Goal: Task Accomplishment & Management: Use online tool/utility

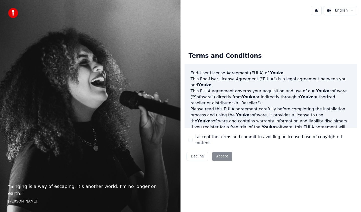
click at [191, 140] on button "I accept the terms and commit to avoiding unlicensed use of copyrighted content" at bounding box center [191, 140] width 4 height 4
click at [222, 152] on button "Accept" at bounding box center [222, 156] width 20 height 9
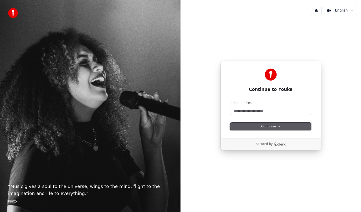
click at [255, 126] on button "Continue" at bounding box center [270, 127] width 81 height 8
click at [244, 112] on input "Email address" at bounding box center [270, 111] width 81 height 8
type input "*"
click at [269, 127] on span "Continue" at bounding box center [270, 126] width 19 height 5
type input "**********"
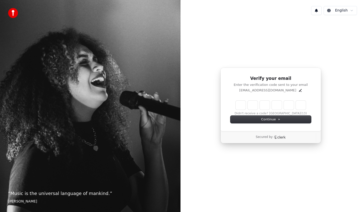
click at [243, 106] on input "Enter verification code" at bounding box center [271, 105] width 70 height 9
type input "******"
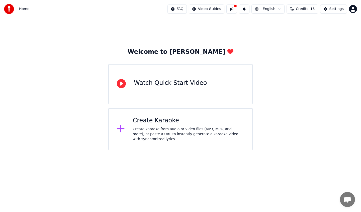
click at [159, 117] on div "Create Karaoke" at bounding box center [189, 121] width 112 height 8
click at [205, 90] on div "Watch Quick Start Video" at bounding box center [180, 84] width 144 height 40
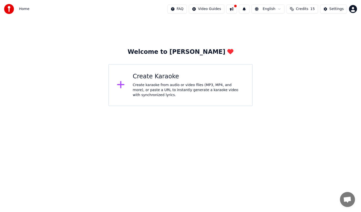
click at [172, 83] on div "Create karaoke from audio or video files (MP3, MP4, and more), or paste a URL t…" at bounding box center [189, 90] width 112 height 15
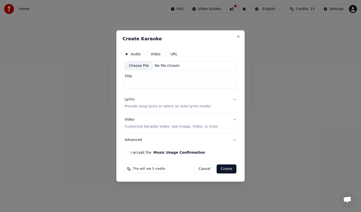
click at [169, 55] on div "URL" at bounding box center [170, 54] width 13 height 4
click at [166, 54] on button "URL" at bounding box center [166, 54] width 4 height 4
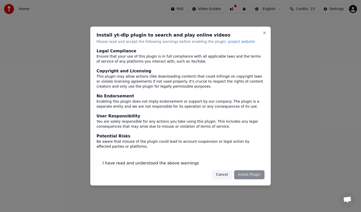
click at [100, 162] on button "I have read and understood the above warnings" at bounding box center [99, 163] width 4 height 4
click at [258, 176] on button "Install Plugin" at bounding box center [249, 174] width 30 height 9
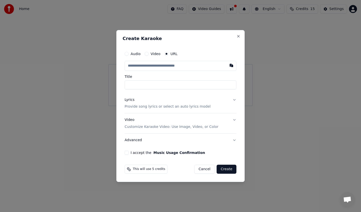
click at [151, 67] on input "text" at bounding box center [181, 66] width 112 height 10
click at [148, 66] on input "text" at bounding box center [181, 66] width 112 height 10
click at [146, 65] on input "text" at bounding box center [181, 66] width 112 height 10
paste input "**********"
type input "**********"
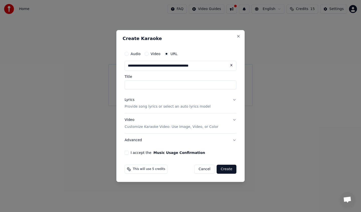
type input "**********"
click at [226, 168] on button "Create" at bounding box center [227, 169] width 20 height 9
type input "**********"
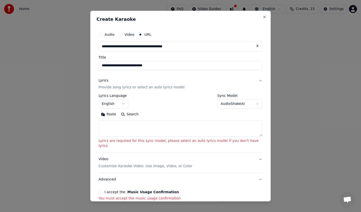
click at [126, 103] on button "English" at bounding box center [114, 104] width 30 height 9
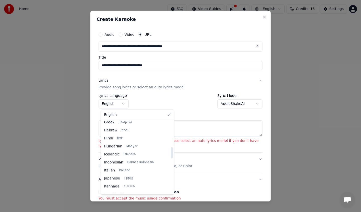
scroll to position [179, 0]
select select "**"
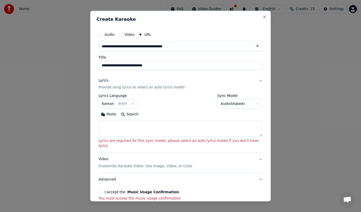
click at [135, 115] on button "Search" at bounding box center [130, 115] width 23 height 8
click at [217, 107] on button "AudioShakeAI" at bounding box center [239, 104] width 45 height 9
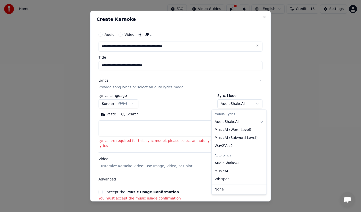
click at [216, 107] on div at bounding box center [180, 106] width 361 height 212
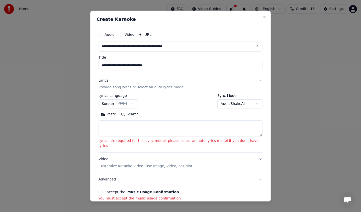
click at [125, 130] on textarea at bounding box center [181, 129] width 164 height 16
click at [113, 116] on button "Paste" at bounding box center [109, 115] width 20 height 8
type textarea "**********"
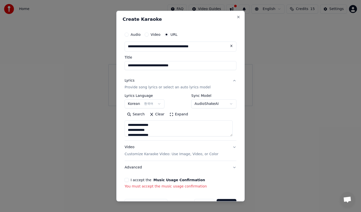
scroll to position [15, 0]
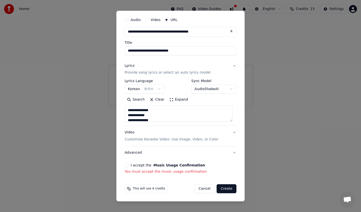
click at [228, 191] on button "Create" at bounding box center [227, 189] width 20 height 9
click at [146, 167] on div "I accept the Music Usage Confirmation You must accept the music usage confirmat…" at bounding box center [181, 168] width 112 height 11
click at [125, 165] on button "I accept the Music Usage Confirmation" at bounding box center [127, 165] width 4 height 4
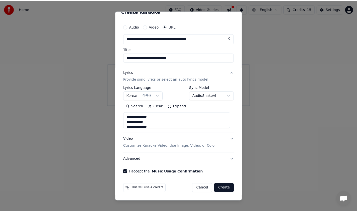
scroll to position [8, 0]
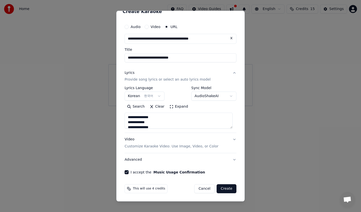
click at [217, 187] on button "Create" at bounding box center [227, 189] width 20 height 9
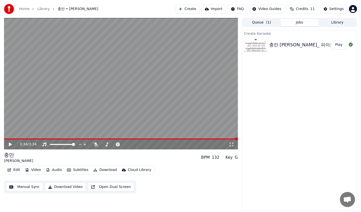
click at [10, 145] on icon at bounding box center [10, 145] width 3 height 4
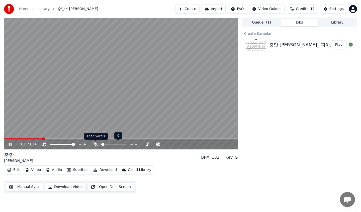
click at [97, 144] on icon at bounding box center [95, 145] width 5 height 4
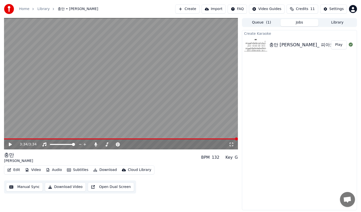
click at [340, 45] on button "Play" at bounding box center [339, 44] width 16 height 9
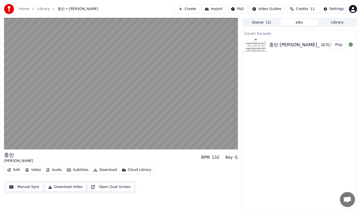
click at [32, 186] on button "Manual Sync" at bounding box center [24, 187] width 37 height 9
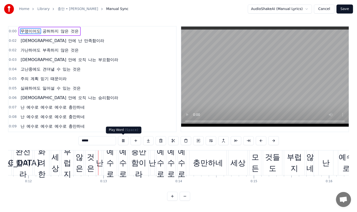
scroll to position [0, 891]
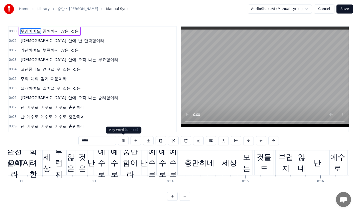
click at [123, 143] on button at bounding box center [123, 140] width 11 height 9
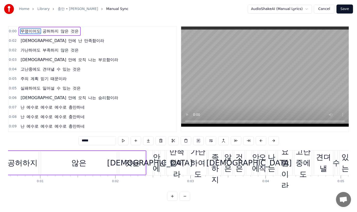
scroll to position [0, 0]
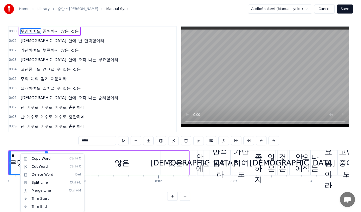
click at [55, 140] on html "Home Library 충만 • 손경민 Manual Sync AudioShakeAI (Manual Lyrics) Cancel Save 0:00…" at bounding box center [180, 104] width 361 height 209
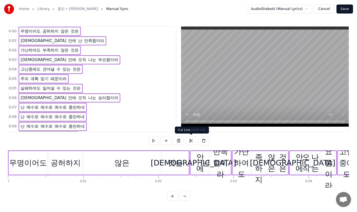
click at [191, 141] on button at bounding box center [191, 140] width 11 height 9
click at [178, 141] on button at bounding box center [178, 140] width 11 height 9
click at [191, 140] on button at bounding box center [191, 140] width 11 height 9
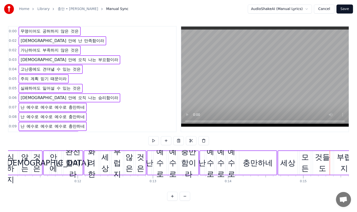
scroll to position [0, 833]
click at [304, 168] on div "모든" at bounding box center [305, 163] width 12 height 23
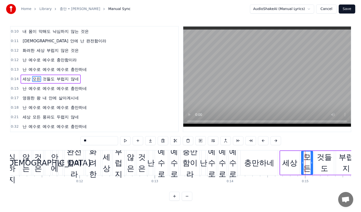
scroll to position [0, 0]
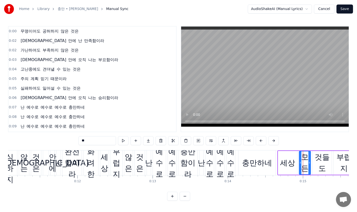
click at [11, 32] on span "0:00" at bounding box center [13, 31] width 8 height 5
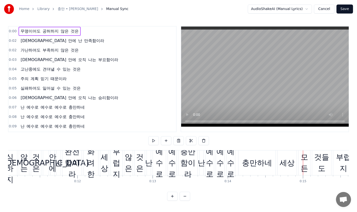
click at [11, 32] on span "0:00" at bounding box center [13, 31] width 8 height 5
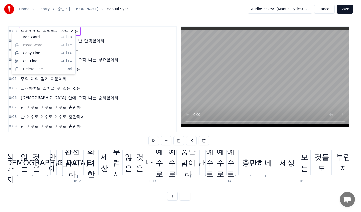
click at [105, 51] on html "Home Library 충만 • 손경민 Manual Sync AudioShakeAI (Manual Lyrics) Cancel Save 0:00…" at bounding box center [180, 104] width 361 height 209
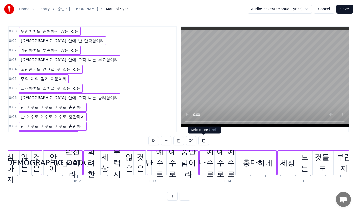
click at [204, 139] on button at bounding box center [204, 140] width 11 height 9
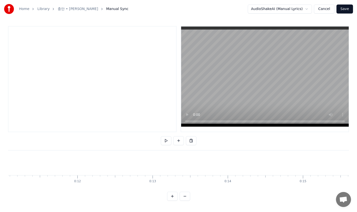
click at [99, 89] on div at bounding box center [92, 79] width 169 height 106
click at [310, 7] on html "Home Library 충만 • 손경민 Manual Sync AudioShakeAI (Manual Lyrics) Cancel Save To p…" at bounding box center [178, 104] width 357 height 209
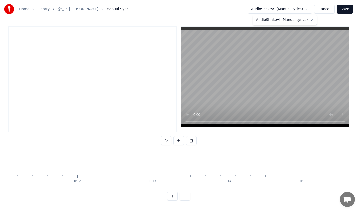
click at [310, 7] on html "Home Library 충만 • 손경민 Manual Sync AudioShakeAI (Manual Lyrics) Cancel Save To p…" at bounding box center [180, 104] width 361 height 209
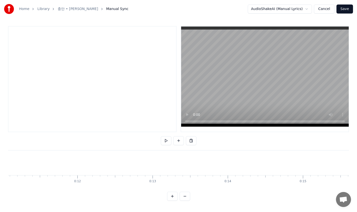
click at [342, 8] on button "Save" at bounding box center [345, 9] width 17 height 9
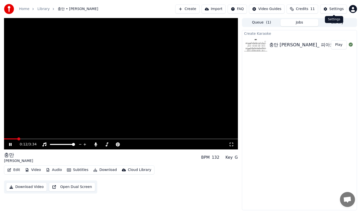
click at [337, 9] on div "Settings" at bounding box center [336, 9] width 14 height 5
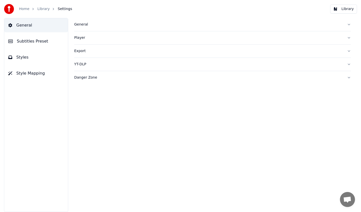
click at [85, 28] on button "General" at bounding box center [212, 24] width 277 height 13
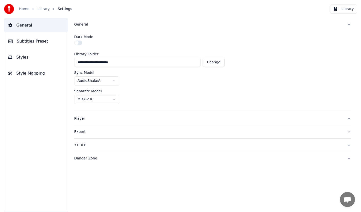
click at [85, 28] on button "General" at bounding box center [212, 24] width 277 height 13
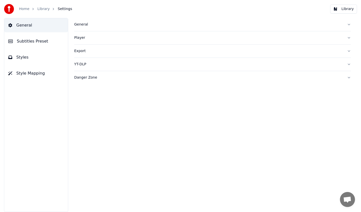
click at [81, 40] on button "Player" at bounding box center [212, 37] width 277 height 13
click at [45, 10] on link "Library" at bounding box center [43, 9] width 12 height 5
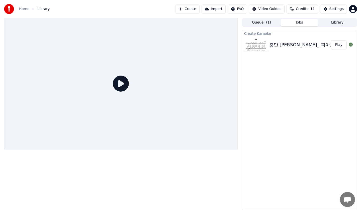
click at [244, 46] on img at bounding box center [255, 44] width 23 height 13
click at [294, 42] on div "충만 [PERSON_NAME]_ 피아노 반주 worshipsong piano" at bounding box center [329, 44] width 120 height 7
click at [339, 43] on button "Play" at bounding box center [339, 44] width 16 height 9
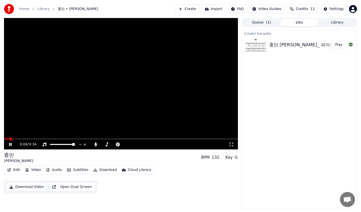
click at [190, 91] on video at bounding box center [121, 84] width 234 height 132
